Goal: Task Accomplishment & Management: Manage account settings

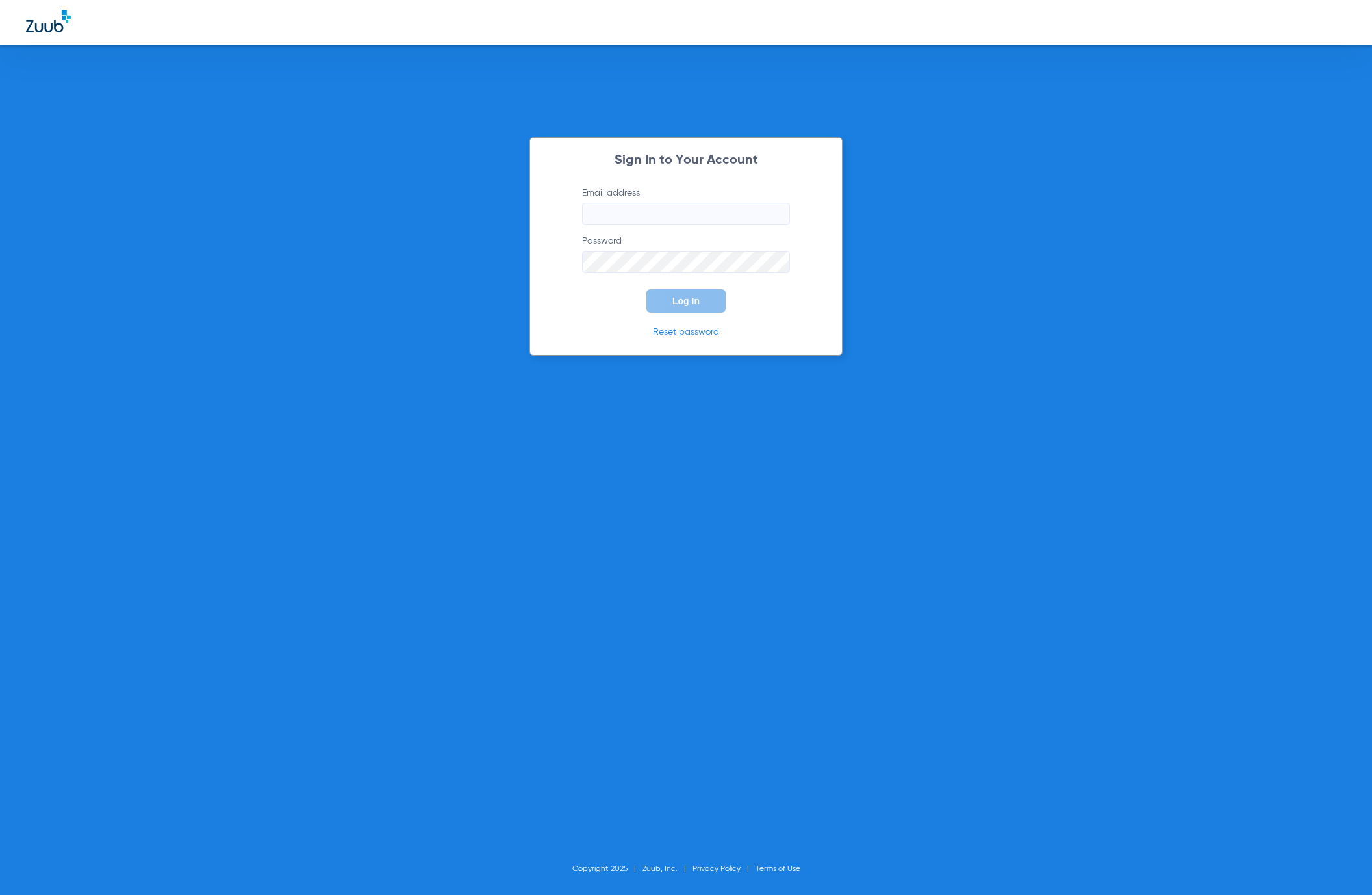
type input "[EMAIL_ADDRESS][DOMAIN_NAME]"
click at [695, 295] on span "Log In" at bounding box center [686, 300] width 27 height 11
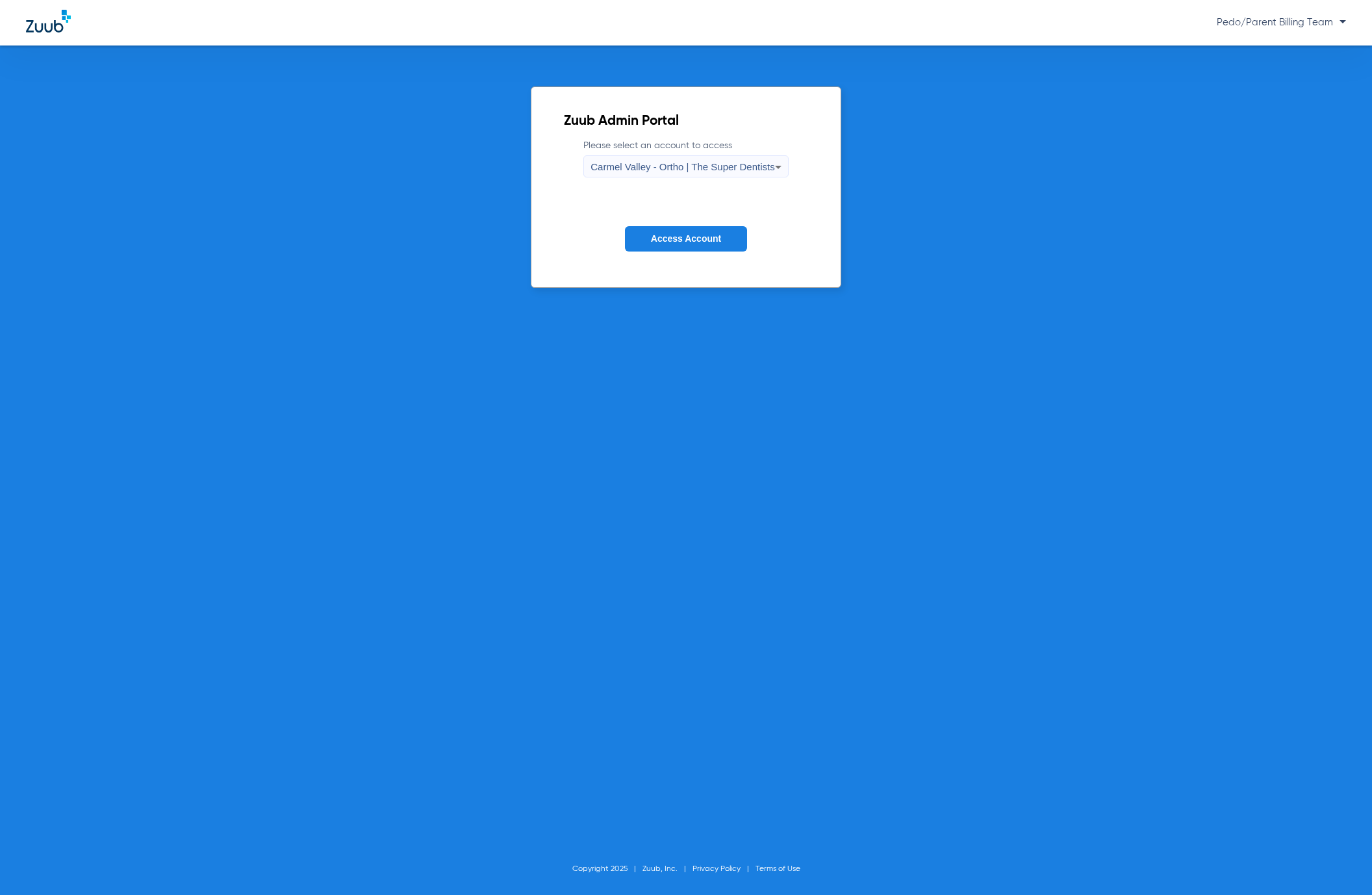
click at [752, 157] on div "Carmel Valley - Ortho | The Super Dentists" at bounding box center [683, 166] width 184 height 22
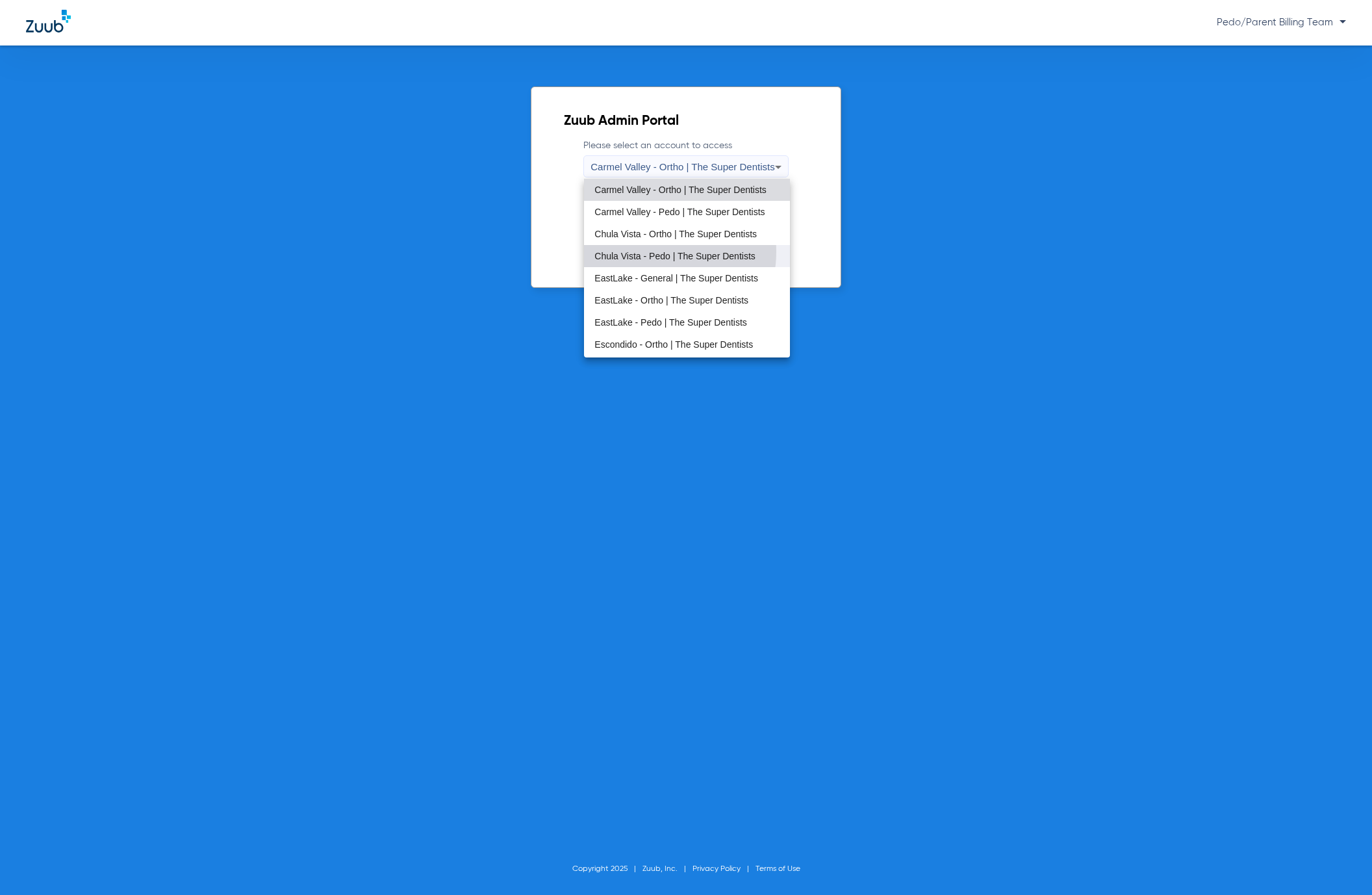
click at [647, 251] on span "Chula Vista - Pedo | The Super Dentists" at bounding box center [675, 255] width 160 height 9
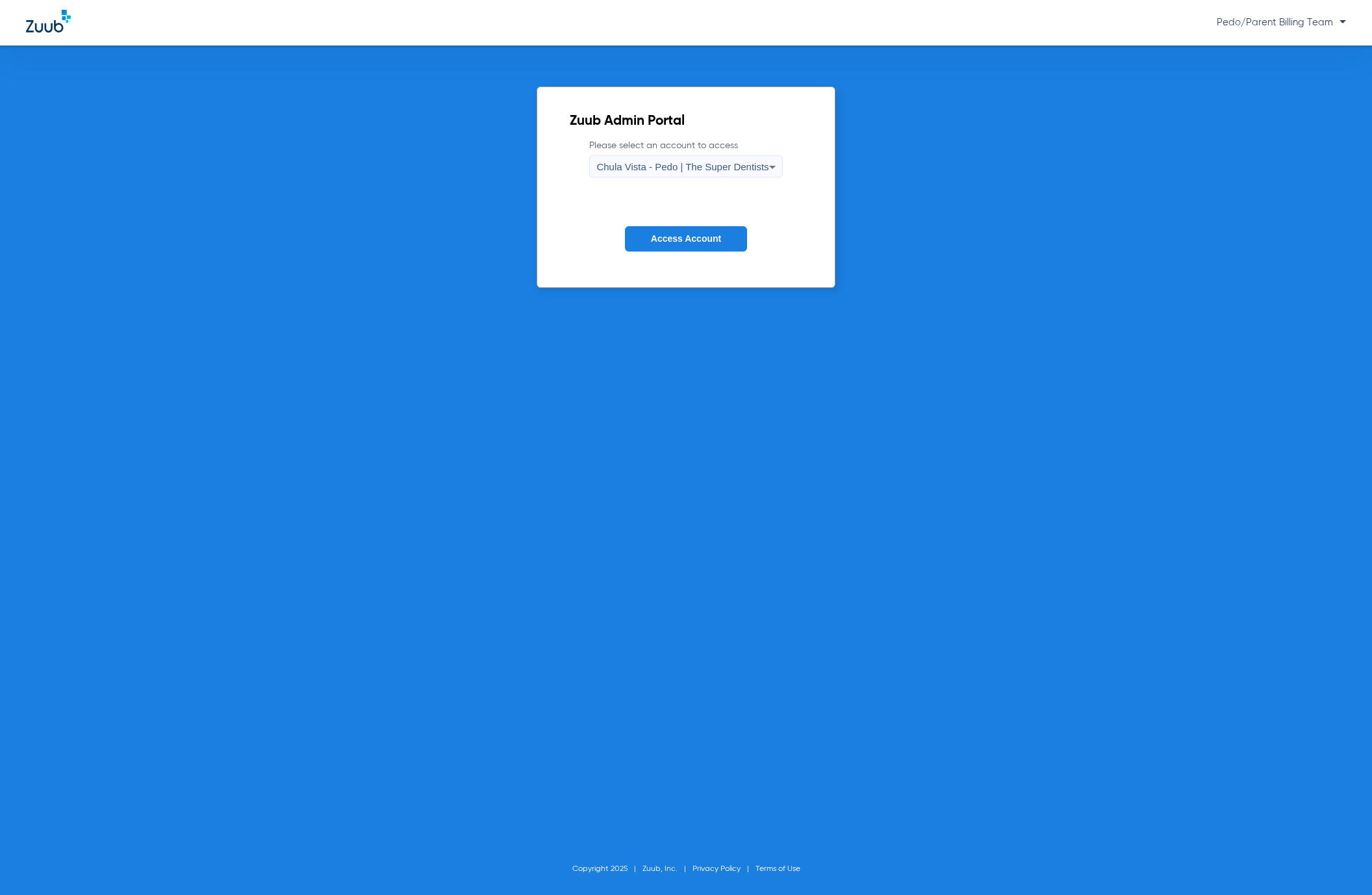
click at [695, 243] on span "Access Account" at bounding box center [686, 238] width 70 height 11
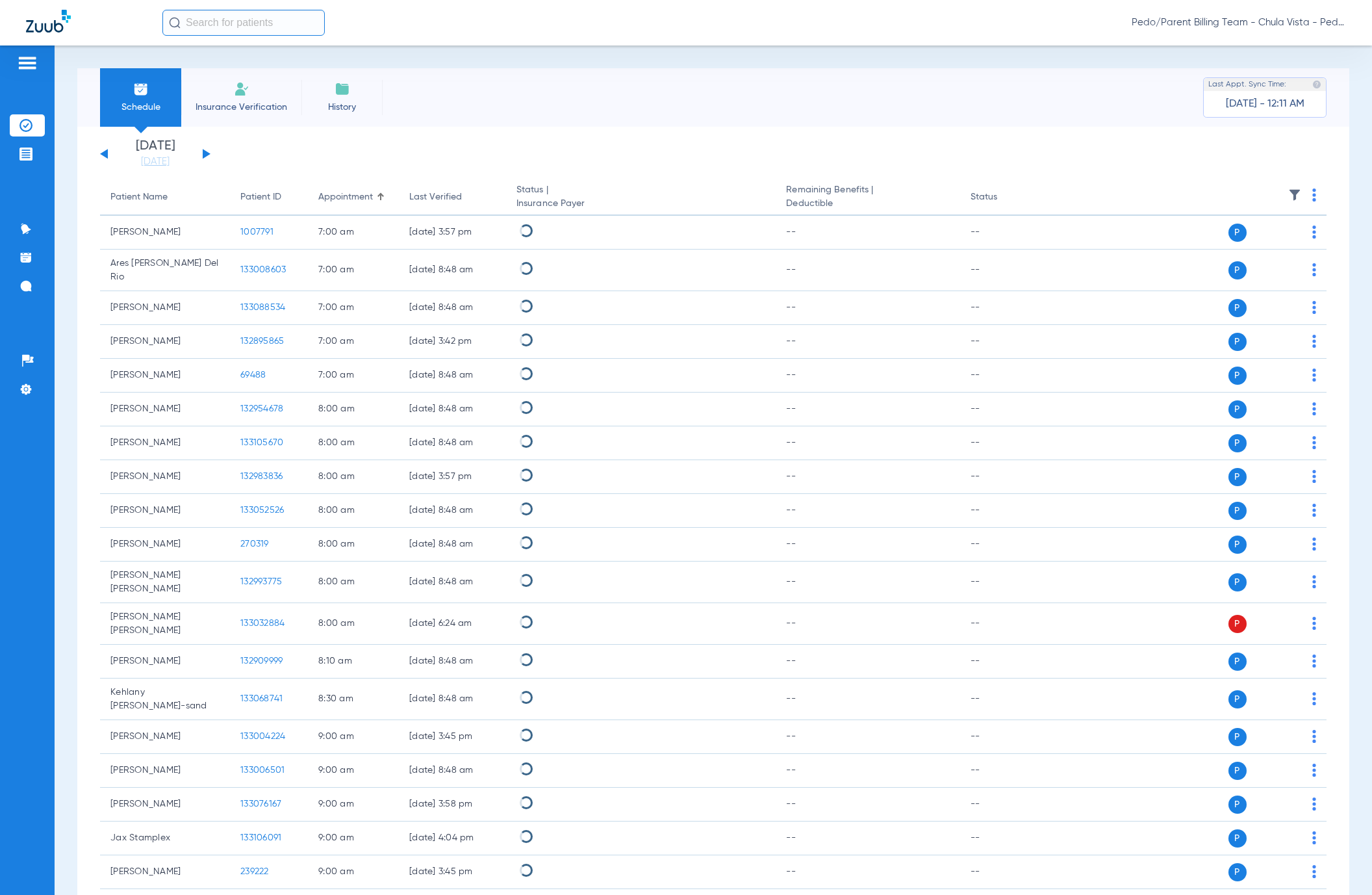
click at [1312, 195] on img at bounding box center [1314, 195] width 4 height 13
